Goal: Task Accomplishment & Management: Use online tool/utility

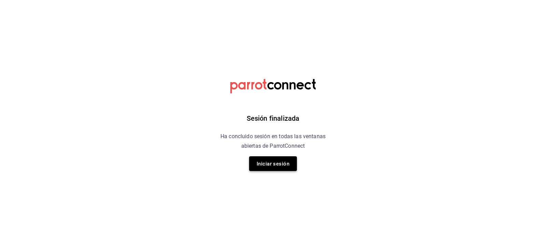
click at [280, 167] on font "Iniciar sesión" at bounding box center [273, 163] width 33 height 9
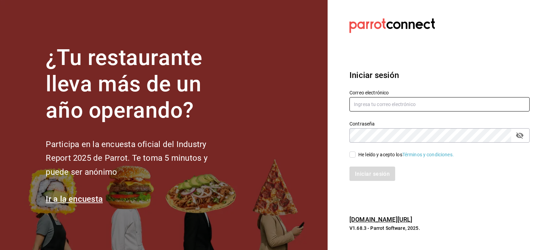
click at [392, 109] on input "text" at bounding box center [440, 104] width 180 height 14
type input "[EMAIL_ADDRESS][DOMAIN_NAME]"
click at [353, 154] on input "He leído y acepto los Términos y condiciones." at bounding box center [353, 154] width 6 height 6
checkbox input "true"
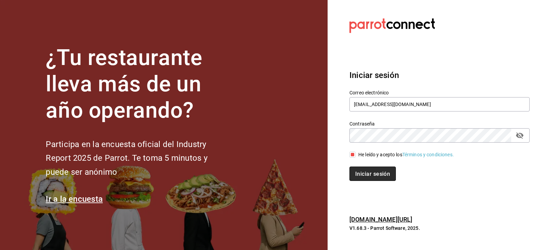
click at [361, 174] on font "Iniciar sesión" at bounding box center [372, 173] width 35 height 6
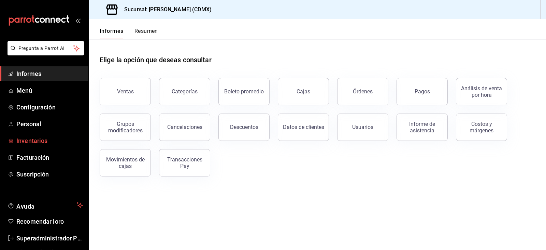
click at [35, 142] on font "Inventarios" at bounding box center [31, 140] width 31 height 7
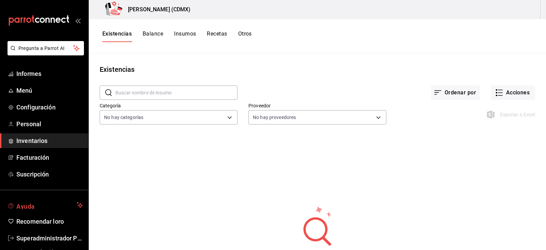
click at [29, 206] on font "Ayuda" at bounding box center [25, 205] width 18 height 7
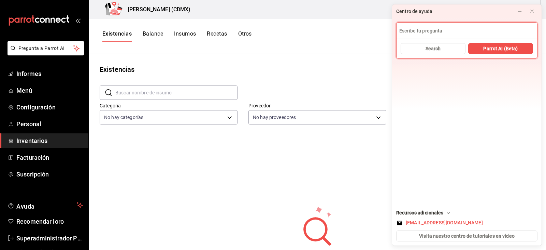
click at [432, 29] on input at bounding box center [467, 31] width 141 height 16
type input "inventarios"
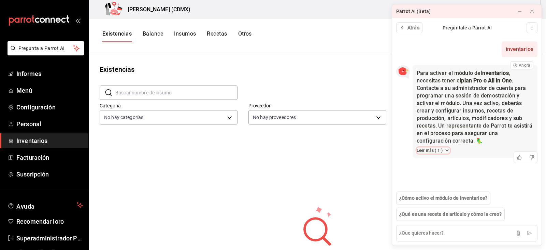
click at [448, 150] on icon at bounding box center [447, 149] width 5 height 5
click at [440, 168] on font "¿Cómo activo el módulo Inventarios?" at bounding box center [463, 165] width 80 height 5
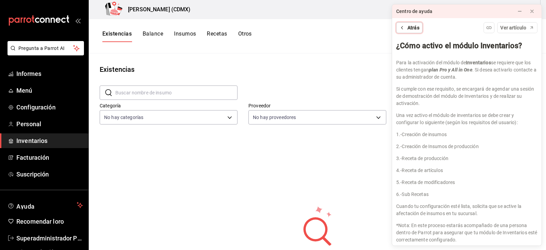
click at [413, 26] on font "Atrás" at bounding box center [414, 27] width 12 height 5
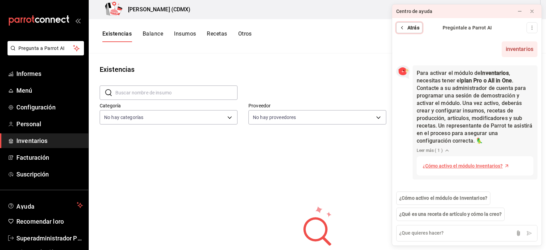
click at [412, 28] on font "Atrás" at bounding box center [414, 27] width 12 height 5
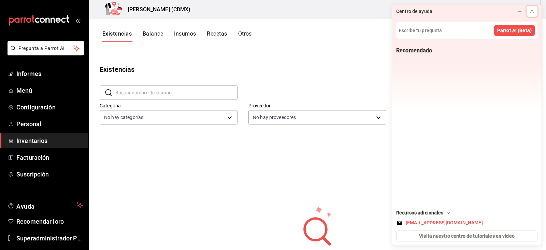
click at [532, 11] on icon at bounding box center [532, 11] width 5 height 5
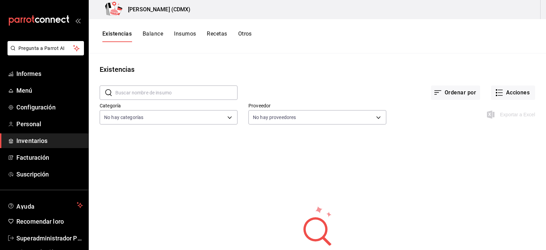
click at [155, 32] on font "Balance" at bounding box center [153, 33] width 20 height 6
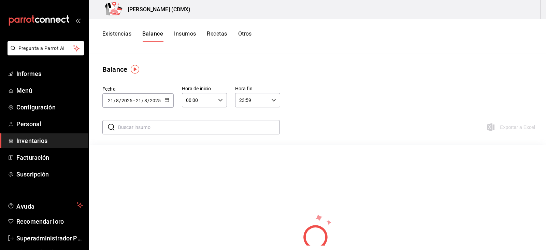
click at [187, 34] on font "Insumos" at bounding box center [185, 33] width 22 height 6
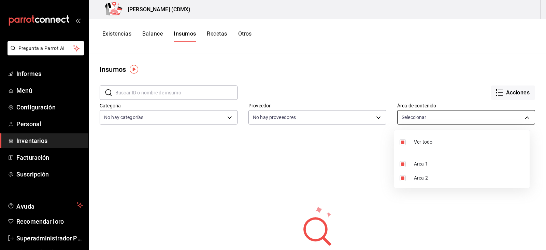
click at [422, 113] on body "Pregunta a Parrot AI Informes Menú Configuración Personal Inventarios Facturaci…" at bounding box center [273, 122] width 546 height 245
click at [171, 141] on div at bounding box center [273, 125] width 546 height 250
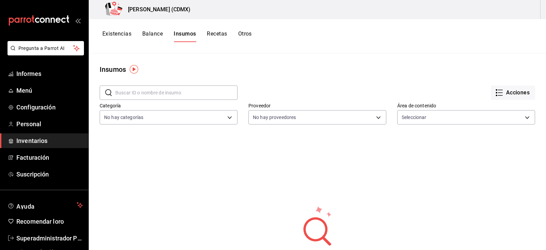
click at [218, 34] on font "Recetas" at bounding box center [217, 33] width 20 height 6
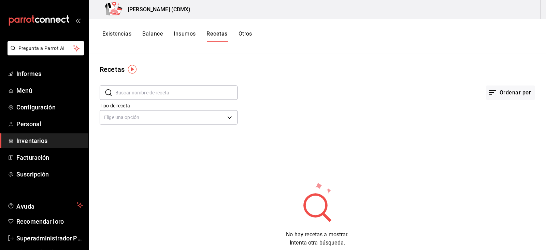
click at [246, 31] on font "Otros" at bounding box center [246, 33] width 14 height 6
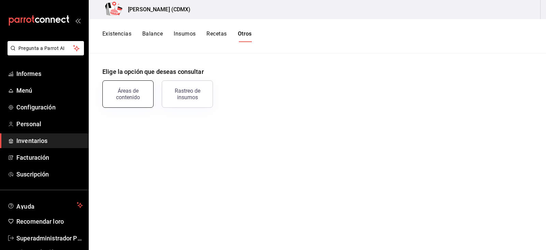
click at [139, 100] on button "Áreas de contenido" at bounding box center [127, 93] width 51 height 27
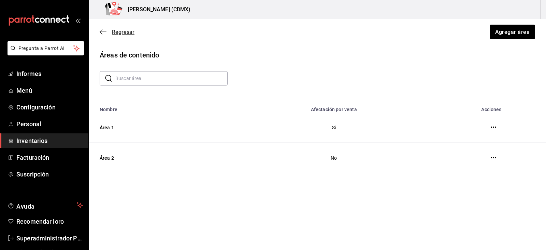
click at [100, 34] on icon "button" at bounding box center [103, 32] width 7 height 6
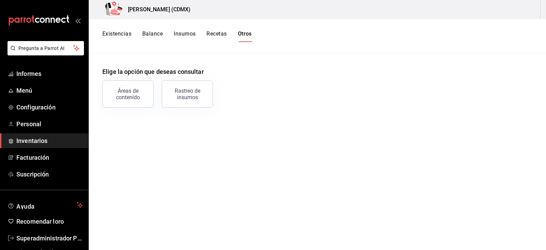
click at [115, 34] on font "Existencias" at bounding box center [116, 33] width 29 height 6
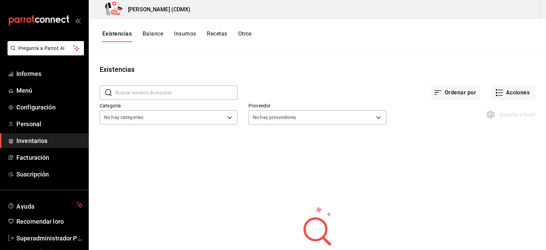
click at [246, 33] on font "Otros" at bounding box center [245, 33] width 14 height 6
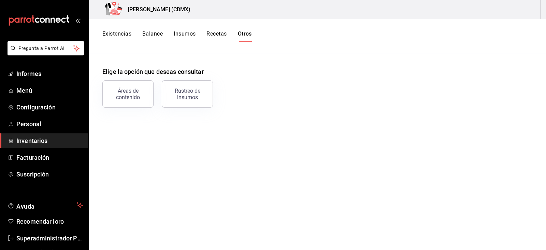
click at [121, 36] on font "Existencias" at bounding box center [116, 33] width 29 height 6
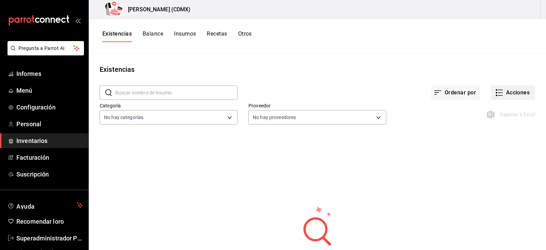
click at [506, 94] on font "Acciones" at bounding box center [518, 92] width 24 height 6
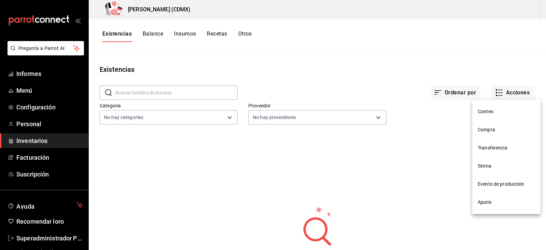
click at [490, 201] on font "Ajuste" at bounding box center [485, 201] width 14 height 5
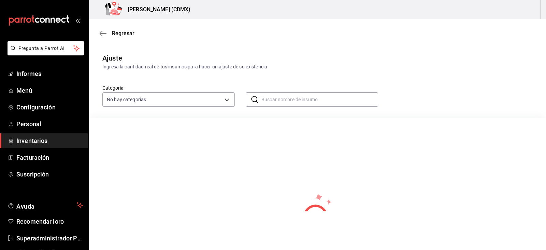
click at [131, 65] on font "Ingresa la cantidad real de tus insumos para hacer un ajuste de su existencia" at bounding box center [184, 66] width 165 height 5
click at [104, 31] on icon "button" at bounding box center [103, 33] width 7 height 6
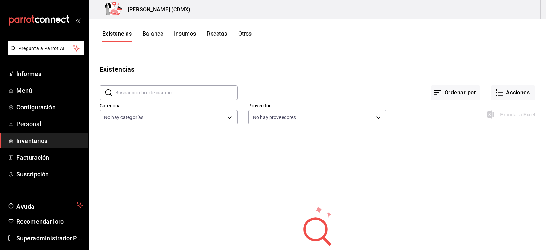
click at [183, 33] on font "Insumos" at bounding box center [185, 33] width 22 height 6
click at [506, 93] on font "Acciones" at bounding box center [518, 92] width 24 height 6
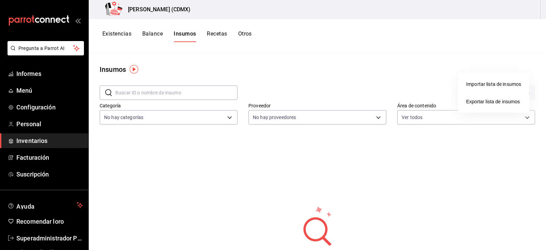
click at [491, 86] on font "Importar lista de insumos" at bounding box center [493, 83] width 55 height 5
click at [0, 0] on input "Importar lista de insumos" at bounding box center [0, 0] width 0 height 0
click at [135, 69] on img "button" at bounding box center [134, 69] width 9 height 9
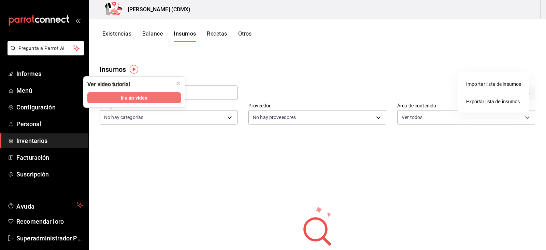
click at [142, 98] on font "Ir a un video" at bounding box center [134, 97] width 27 height 5
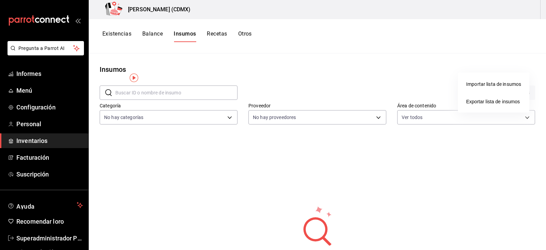
click at [425, 100] on div at bounding box center [273, 125] width 546 height 250
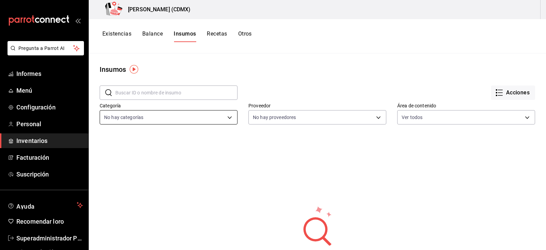
click at [179, 121] on body "Pregunta a Parrot AI Informes Menú Configuración Personal Inventarios Facturaci…" at bounding box center [273, 122] width 546 height 245
click at [284, 117] on div at bounding box center [273, 125] width 546 height 250
click at [284, 117] on body "Pregunta a Parrot AI Informes Menú Configuración Personal Inventarios Facturaci…" at bounding box center [273, 122] width 546 height 245
click at [453, 118] on div at bounding box center [273, 125] width 546 height 250
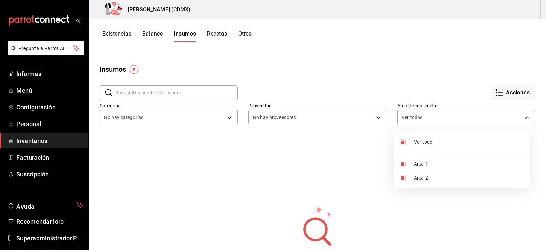
click at [453, 118] on body "Pregunta a Parrot AI Informes Menú Configuración Personal Inventarios Facturaci…" at bounding box center [273, 122] width 546 height 245
click at [325, 84] on div at bounding box center [273, 125] width 546 height 250
click at [134, 71] on img "button" at bounding box center [134, 69] width 9 height 9
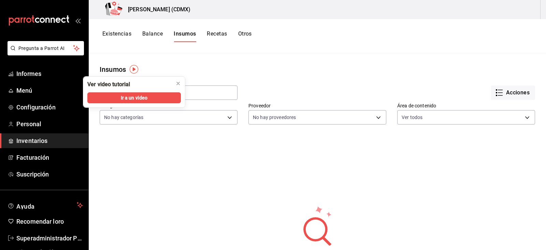
click at [206, 62] on main "Insumos ​ ​ Acciones Categoría No hay categorías Proveedor No hay proveedores Á…" at bounding box center [318, 149] width 458 height 192
click at [111, 82] on font "Ver video tutorial" at bounding box center [108, 84] width 43 height 6
click at [174, 58] on main "Insumos ​ ​ Acciones Categoría No hay categorías Proveedor No hay proveedores Á…" at bounding box center [318, 149] width 458 height 192
click at [130, 99] on font "Ir a un video" at bounding box center [134, 97] width 27 height 5
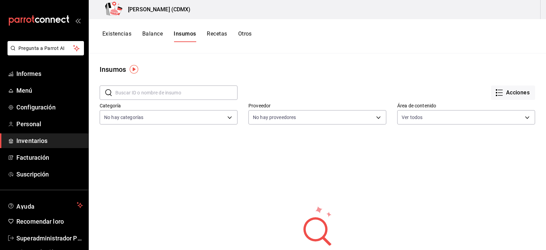
click at [123, 35] on font "Existencias" at bounding box center [116, 33] width 29 height 6
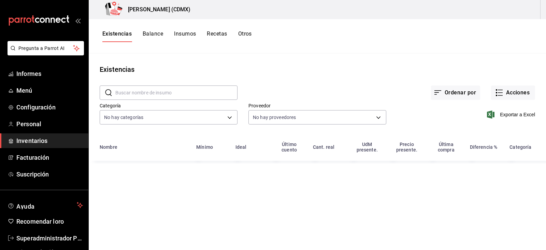
click at [156, 36] on font "Balance" at bounding box center [153, 33] width 20 height 6
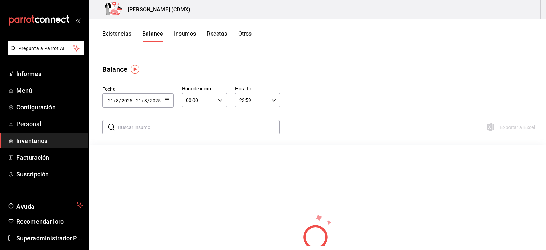
click at [189, 31] on font "Insumos" at bounding box center [185, 33] width 22 height 6
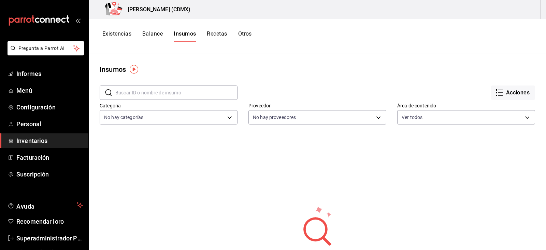
click at [519, 17] on div "Peter Lonch (CDMX)" at bounding box center [318, 9] width 458 height 19
click at [519, 19] on div "Peter Lonch (CDMX) Existencias Balance Insumos Recetas Otros Insumos ​ ​ Accion…" at bounding box center [318, 122] width 458 height 245
click at [512, 22] on div "Existencias Balance Insumos Recetas Otros" at bounding box center [318, 36] width 458 height 34
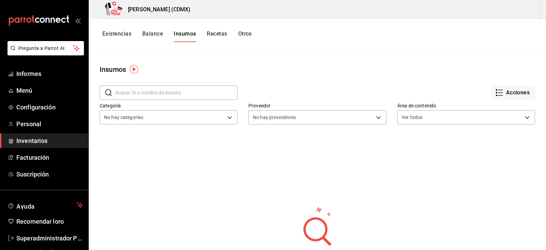
click at [122, 37] on font "Existencias" at bounding box center [116, 33] width 29 height 7
click at [158, 34] on font "Balance" at bounding box center [153, 33] width 20 height 6
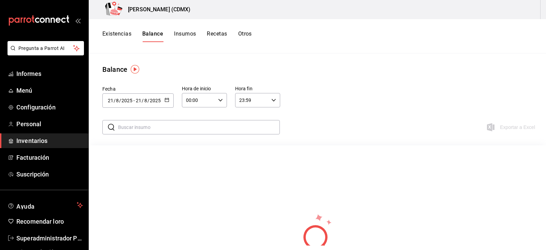
click at [191, 31] on font "Insumos" at bounding box center [185, 33] width 22 height 6
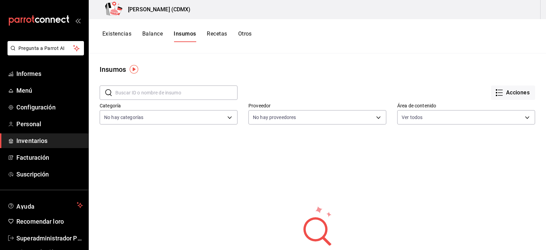
click at [155, 5] on div "Peter Lonch (CDMX)" at bounding box center [143, 9] width 99 height 19
click at [179, 11] on div "Peter Lonch (CDMX)" at bounding box center [143, 9] width 99 height 19
click at [130, 11] on font "Peter Lonch (CDMX)" at bounding box center [159, 9] width 63 height 6
click at [208, 14] on div "Peter Lonch (CDMX)" at bounding box center [318, 9] width 458 height 19
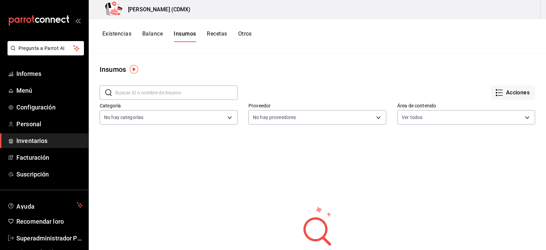
click at [114, 7] on icon at bounding box center [112, 8] width 10 height 13
click at [37, 75] on font "Informes" at bounding box center [28, 73] width 25 height 7
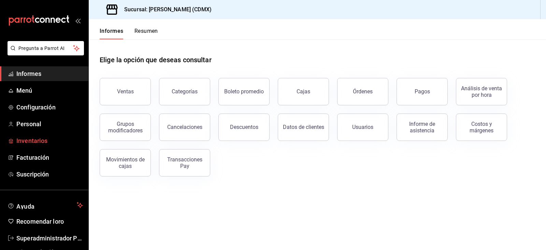
click at [38, 142] on font "Inventarios" at bounding box center [31, 140] width 31 height 7
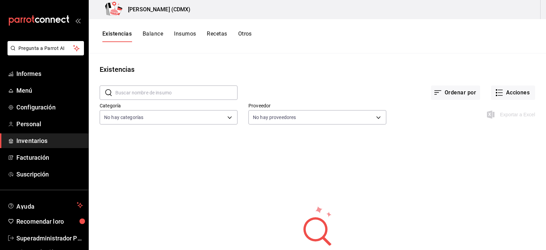
click at [503, 9] on div "Peter Lonch (CDMX)" at bounding box center [318, 9] width 458 height 19
click at [512, 12] on div "Peter Lonch (CDMX)" at bounding box center [318, 9] width 458 height 19
